Goal: Task Accomplishment & Management: Complete application form

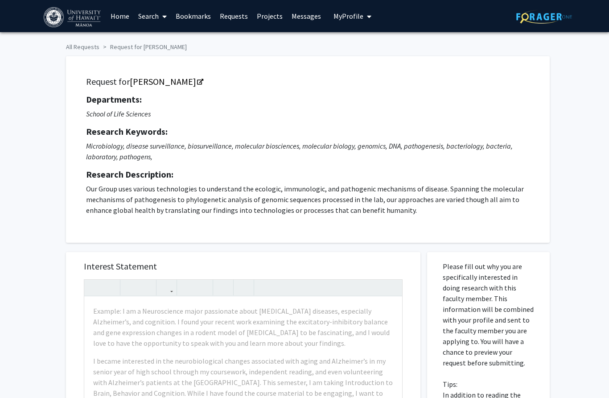
click at [544, 15] on img at bounding box center [544, 17] width 56 height 14
click at [56, 19] on img at bounding box center [73, 17] width 59 height 20
click at [74, 18] on img at bounding box center [73, 17] width 59 height 20
click at [82, 49] on div "Request for Michael Norris Departments: School of Life Sciences Research Keywor…" at bounding box center [304, 144] width 490 height 195
click at [336, 17] on span "My Profile" at bounding box center [348, 16] width 30 height 9
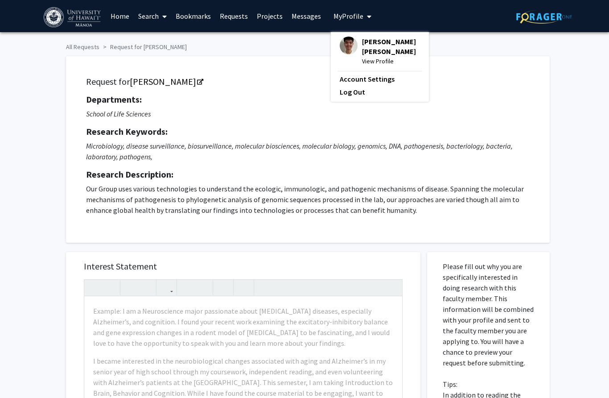
click at [378, 65] on span "View Profile" at bounding box center [391, 61] width 58 height 10
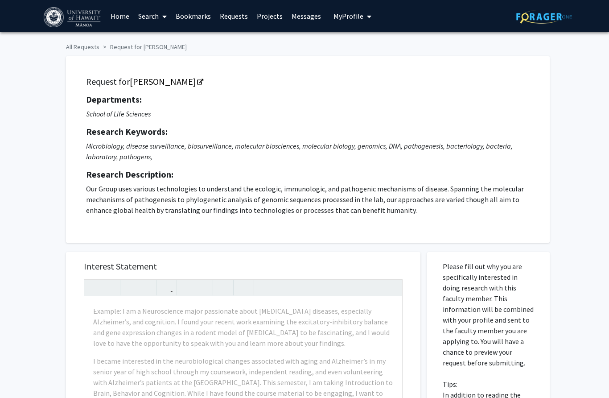
click at [347, 18] on span "My Profile" at bounding box center [348, 16] width 30 height 9
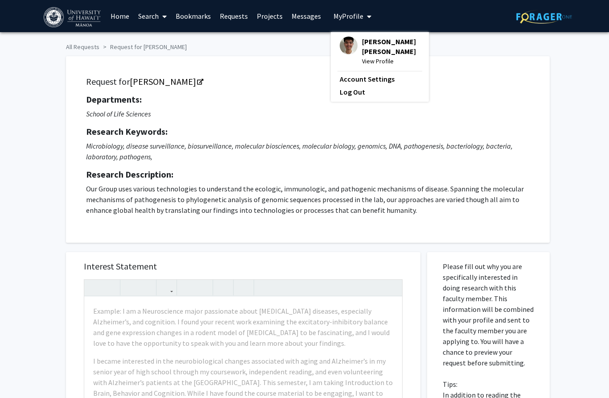
click at [376, 48] on span "[PERSON_NAME] [PERSON_NAME]" at bounding box center [391, 47] width 58 height 20
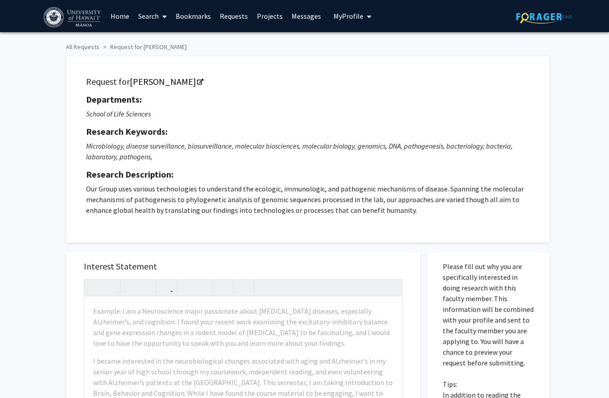
click at [353, 19] on span "My Profile" at bounding box center [348, 16] width 30 height 9
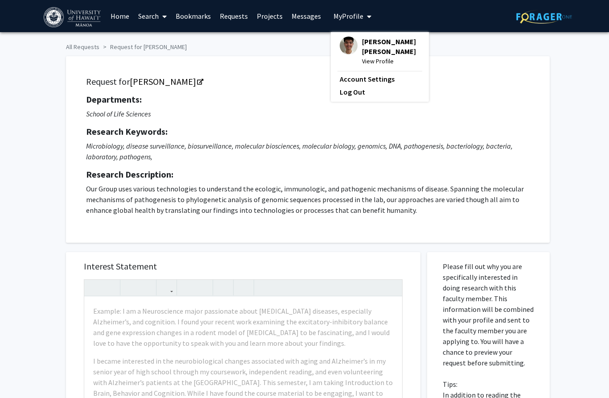
click at [371, 59] on span "View Profile" at bounding box center [391, 61] width 58 height 10
